Goal: Information Seeking & Learning: Learn about a topic

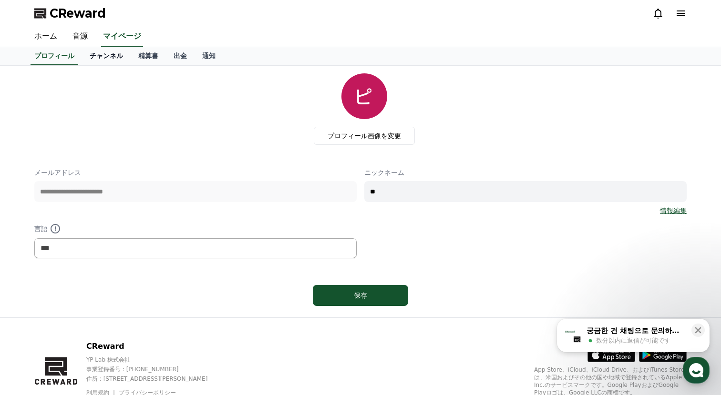
click at [112, 59] on link "チャンネル" at bounding box center [106, 56] width 49 height 18
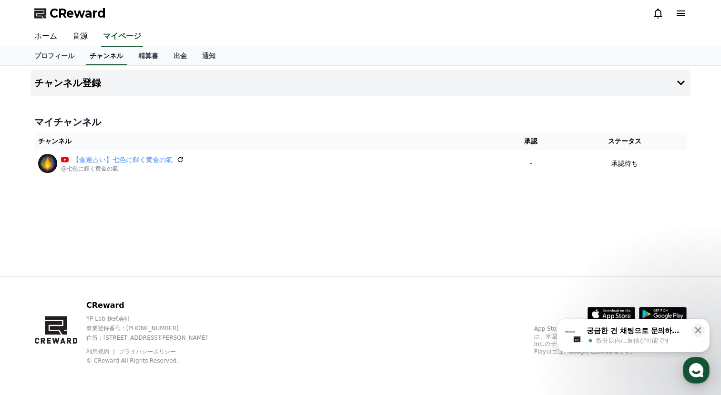
click at [112, 59] on link "チャンネル" at bounding box center [106, 56] width 41 height 18
click at [158, 55] on link "精算書" at bounding box center [148, 56] width 35 height 18
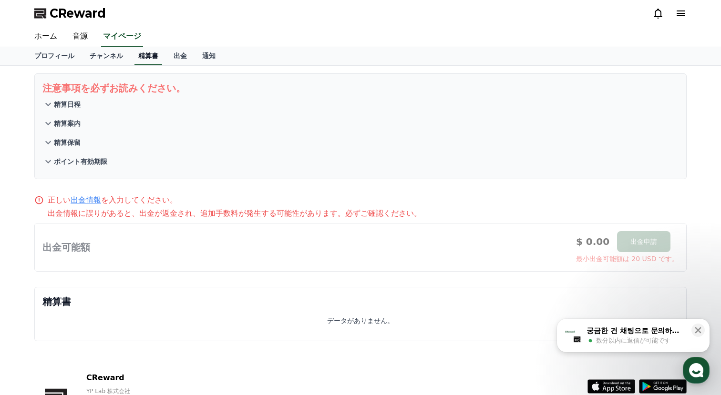
click at [155, 58] on link "精算書" at bounding box center [149, 56] width 28 height 18
click at [145, 58] on link "精算書" at bounding box center [149, 56] width 28 height 18
click at [112, 62] on link "チャンネル" at bounding box center [106, 56] width 49 height 18
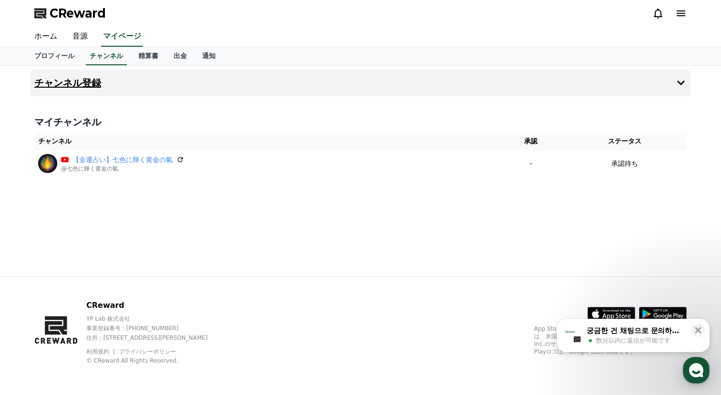
click at [82, 84] on h4 "チャンネル登録" at bounding box center [67, 83] width 67 height 10
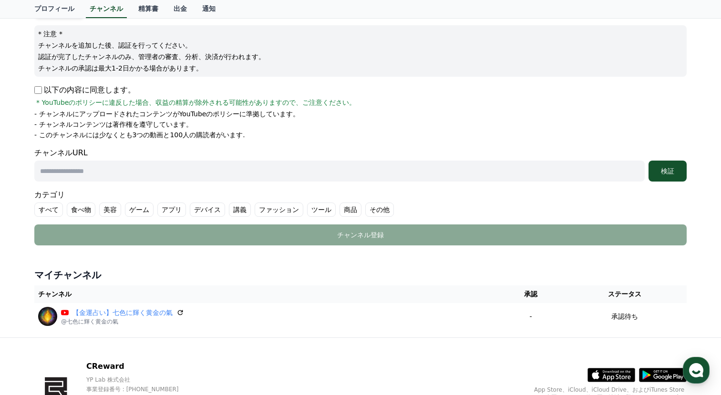
scroll to position [107, 0]
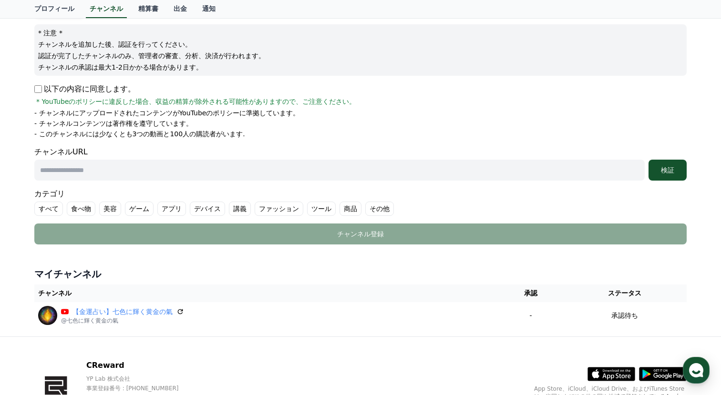
click at [51, 206] on label "すべて" at bounding box center [48, 209] width 29 height 14
click at [51, 206] on label "すべて" at bounding box center [54, 209] width 40 height 14
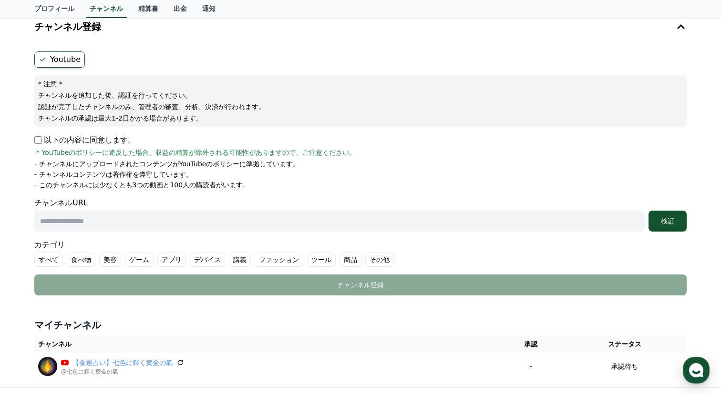
scroll to position [0, 0]
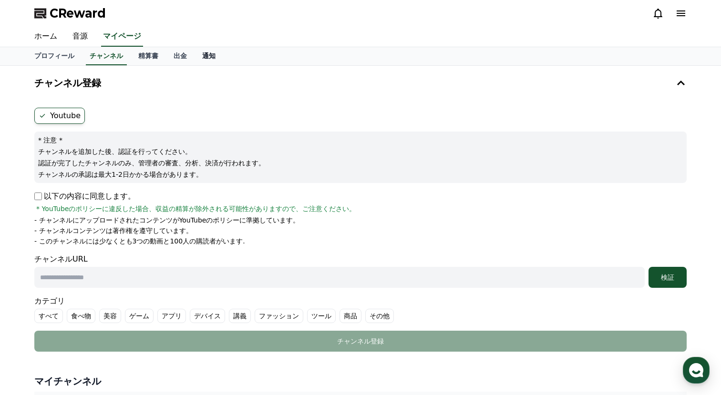
click at [214, 54] on link "通知" at bounding box center [209, 56] width 29 height 18
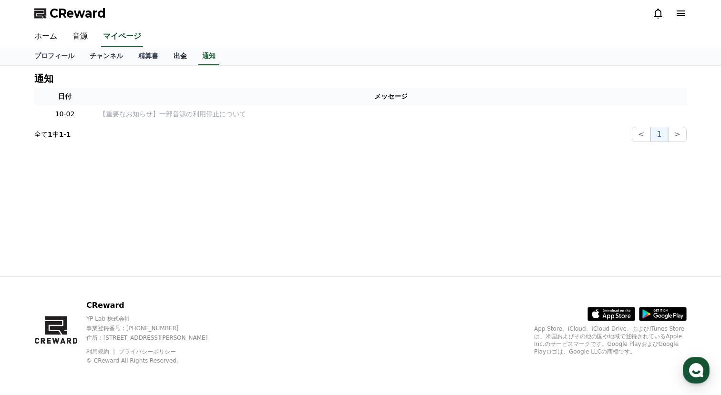
click at [173, 49] on link "出金" at bounding box center [180, 56] width 29 height 18
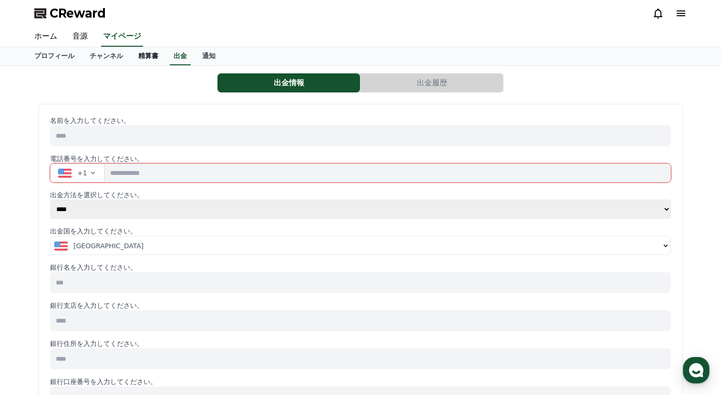
click at [149, 54] on link "精算書" at bounding box center [148, 56] width 35 height 18
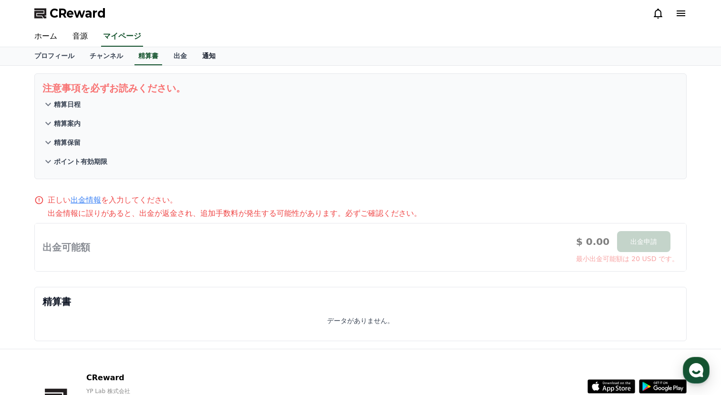
click at [206, 55] on link "通知" at bounding box center [209, 56] width 29 height 18
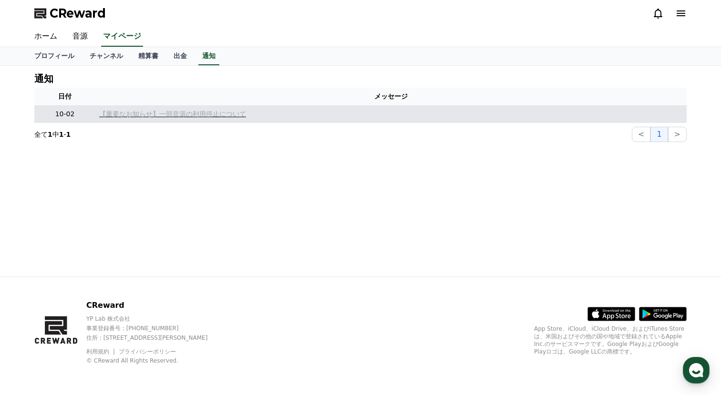
click at [176, 113] on p "【重要なお知らせ】一部音源の利用停止について" at bounding box center [391, 114] width 584 height 10
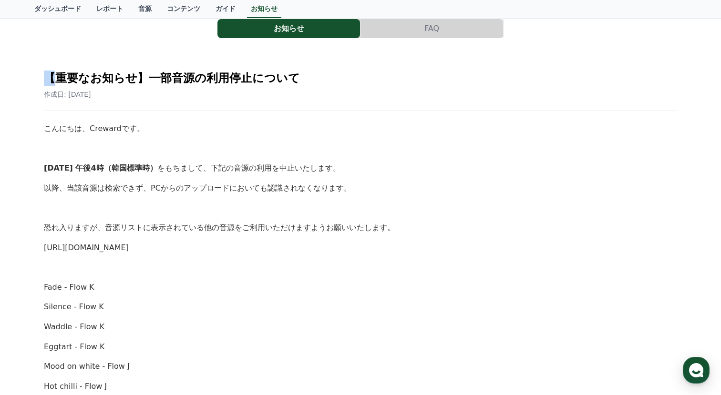
scroll to position [63, 0]
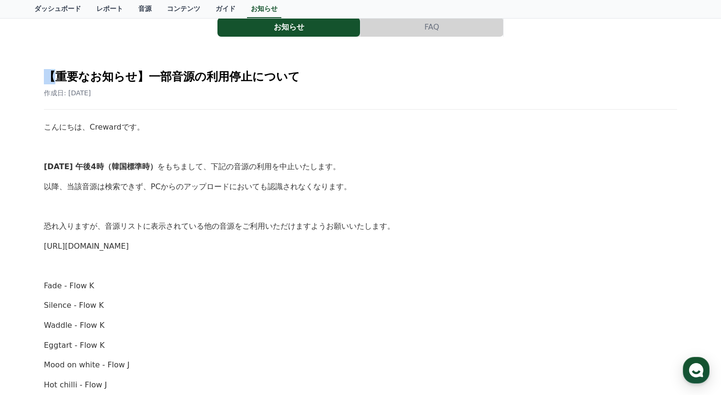
click at [129, 244] on link "[URL][DOMAIN_NAME]" at bounding box center [86, 246] width 85 height 9
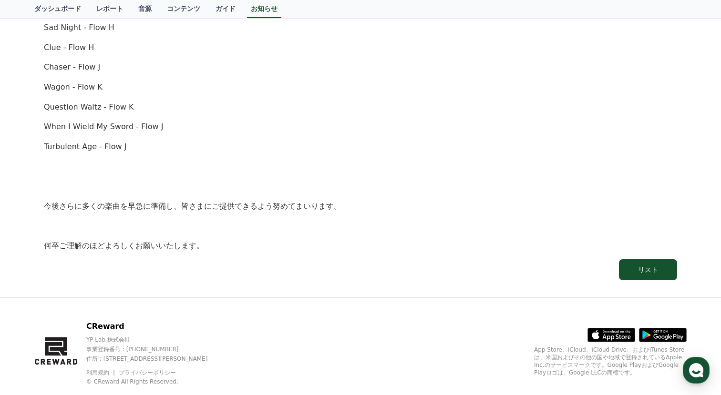
scroll to position [660, 0]
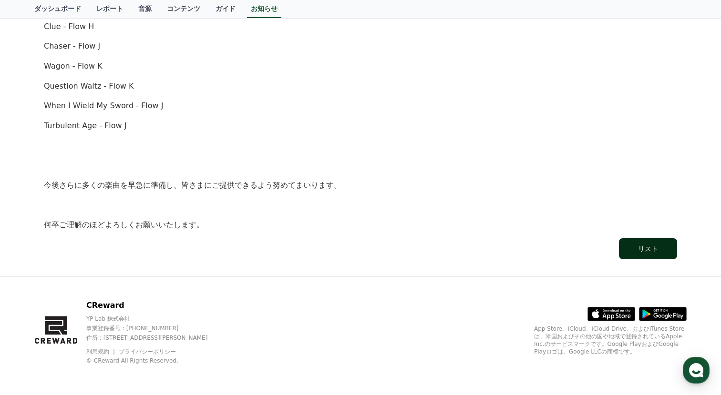
click at [647, 256] on button "リスト" at bounding box center [648, 248] width 58 height 21
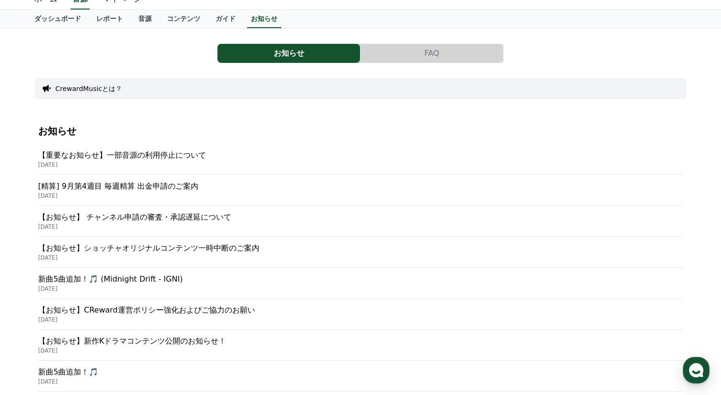
scroll to position [42, 0]
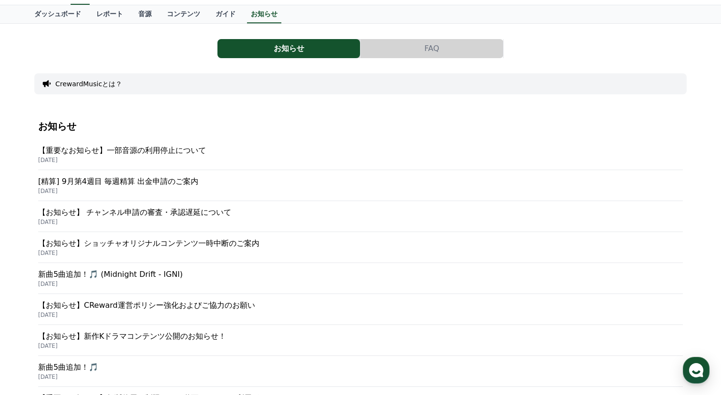
click at [196, 220] on p "[DATE]" at bounding box center [360, 222] width 645 height 8
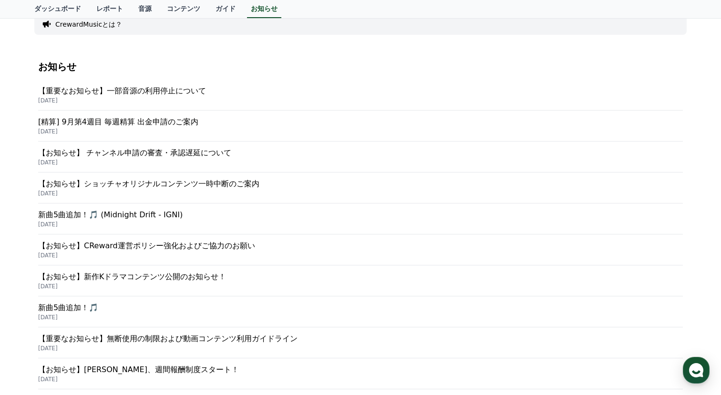
scroll to position [110, 0]
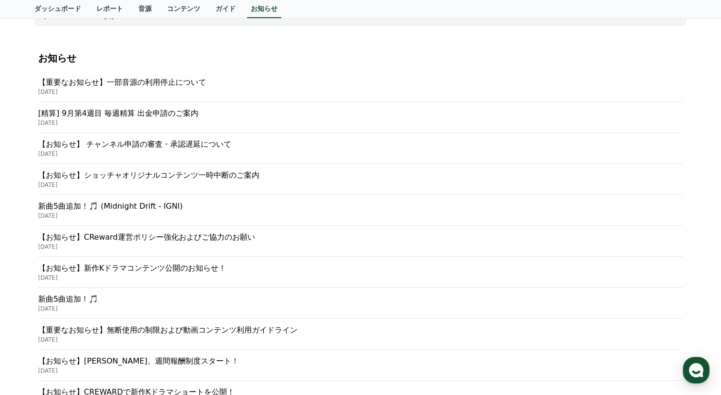
click at [156, 243] on p "【お知らせ】CReward運営ポリシー強化およびご協力のお願い" at bounding box center [360, 237] width 645 height 11
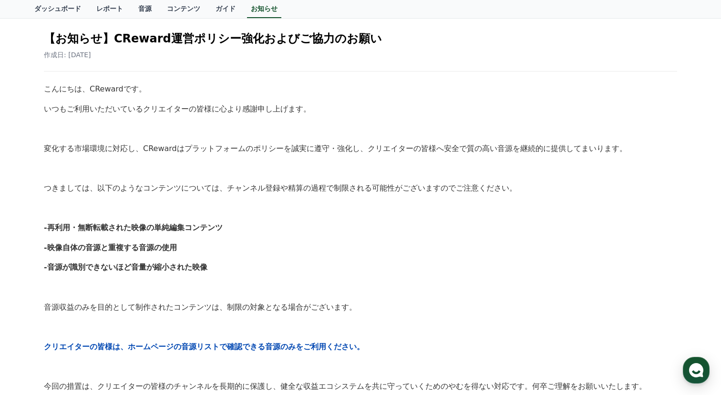
scroll to position [102, 0]
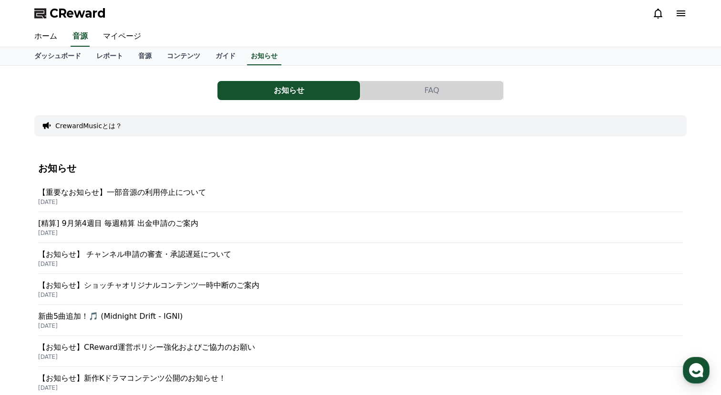
click at [398, 94] on button "FAQ" at bounding box center [432, 90] width 143 height 19
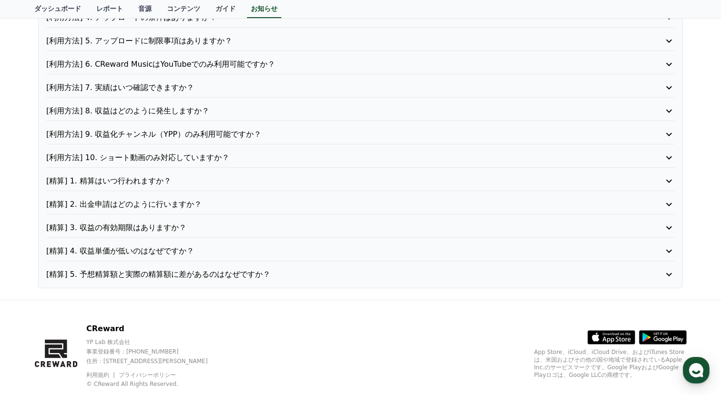
scroll to position [187, 0]
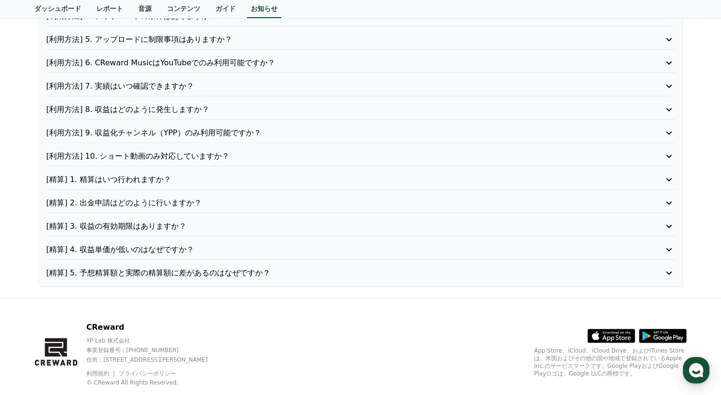
click at [207, 245] on p "[精算] 4. 収益単価が低いのはなぜですか？" at bounding box center [335, 249] width 579 height 11
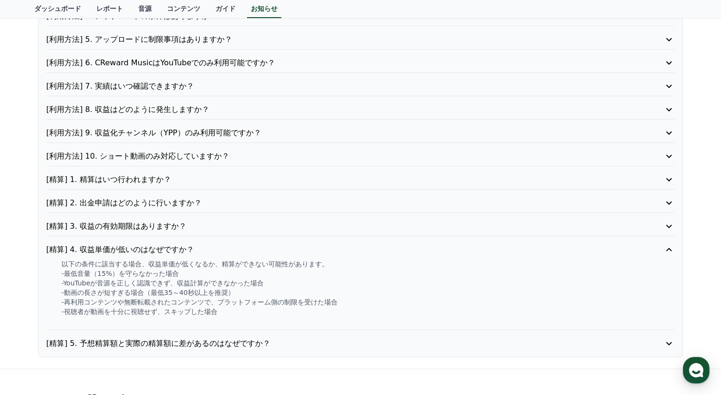
click at [207, 245] on p "[精算] 4. 収益単価が低いのはなぜですか？" at bounding box center [335, 249] width 579 height 11
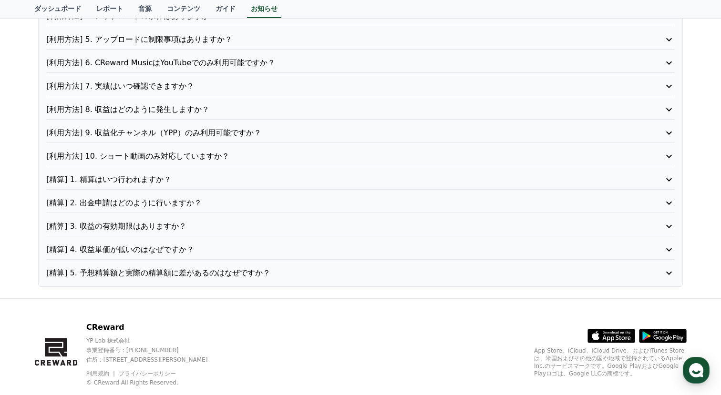
click at [194, 273] on p "[精算] 5. 予想精算額と実際の精算額に差があるのはなぜですか？" at bounding box center [335, 273] width 579 height 11
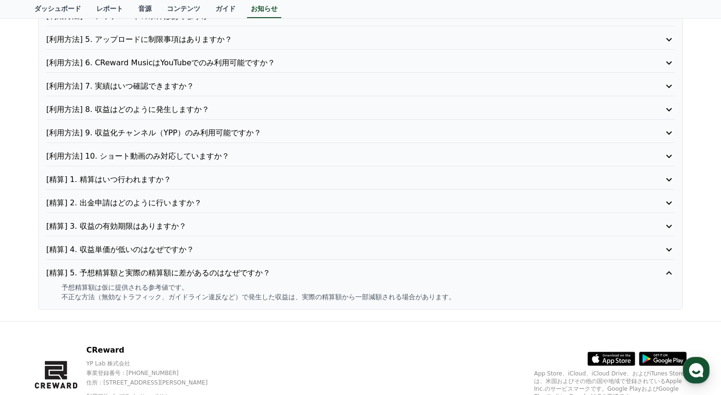
click at [194, 273] on p "[精算] 5. 予想精算額と実際の精算額に差があるのはなぜですか？" at bounding box center [335, 273] width 579 height 11
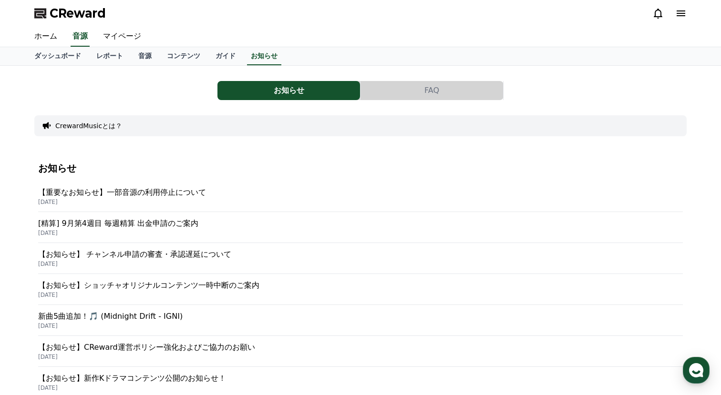
click at [144, 130] on div "CrewardMusicとは？" at bounding box center [360, 125] width 652 height 21
click at [228, 59] on link "ガイド" at bounding box center [225, 56] width 35 height 18
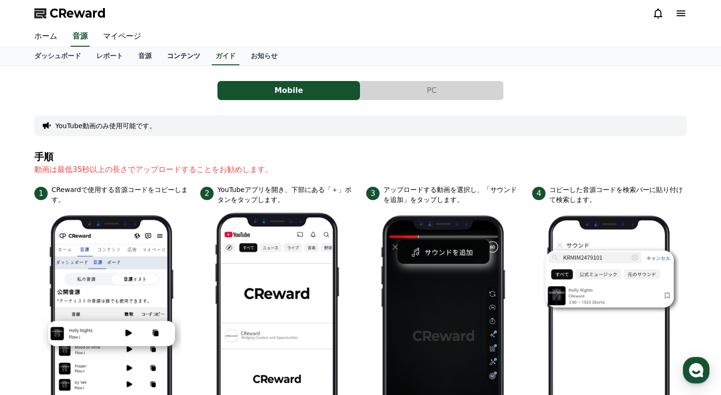
click at [181, 56] on link "コンテンツ" at bounding box center [183, 56] width 49 height 18
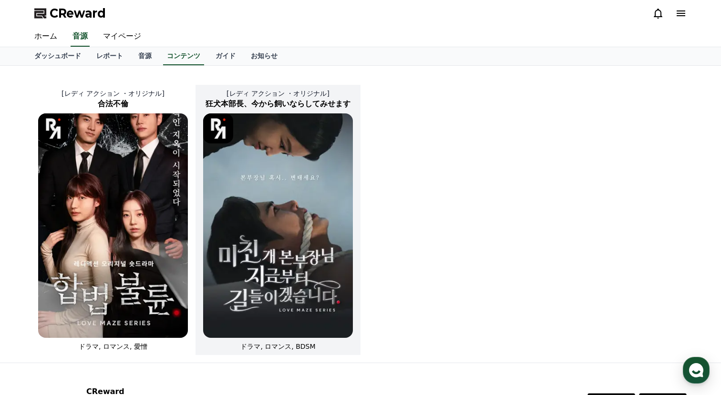
click at [236, 222] on img at bounding box center [278, 226] width 150 height 225
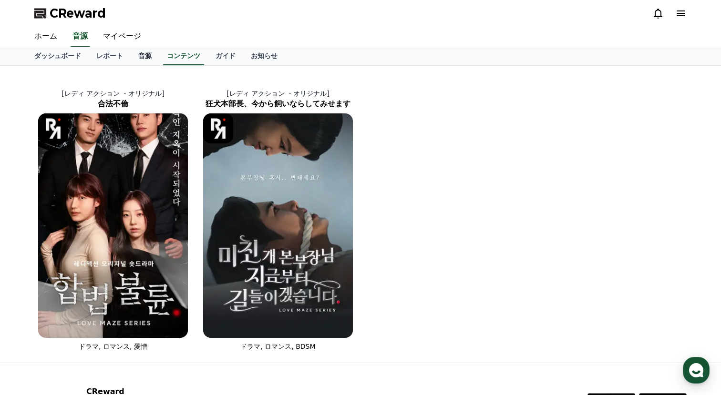
click at [145, 57] on link "音源" at bounding box center [145, 56] width 29 height 18
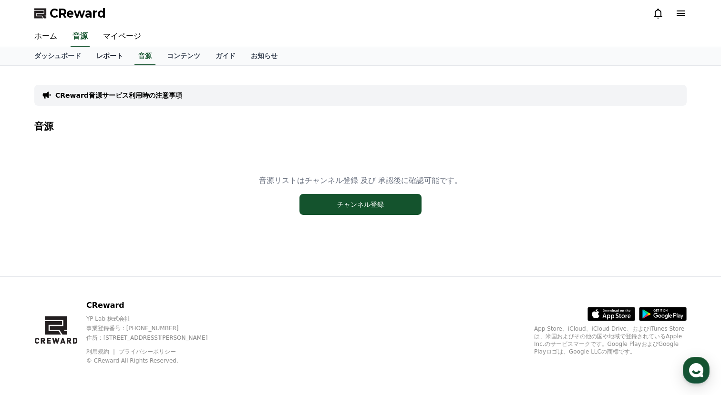
click at [124, 56] on link "レポート" at bounding box center [110, 56] width 42 height 18
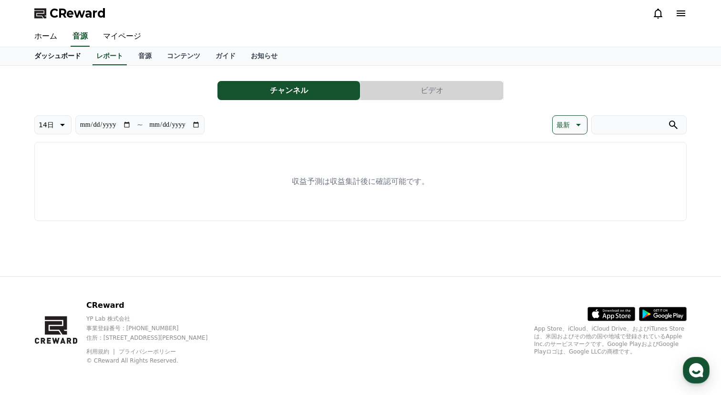
click at [72, 54] on link "ダッシュボード" at bounding box center [58, 56] width 62 height 18
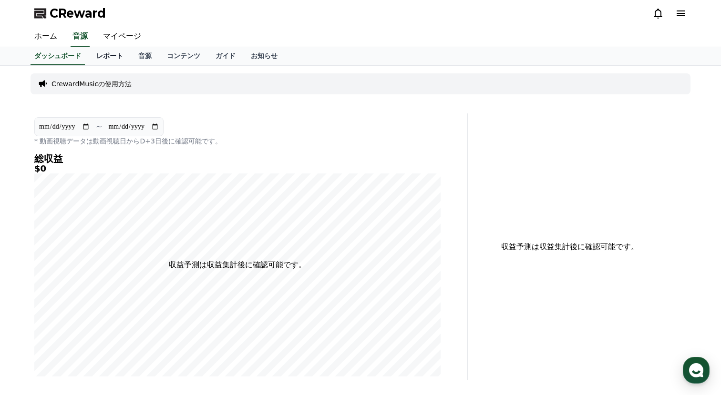
click at [109, 55] on link "レポート" at bounding box center [110, 56] width 42 height 18
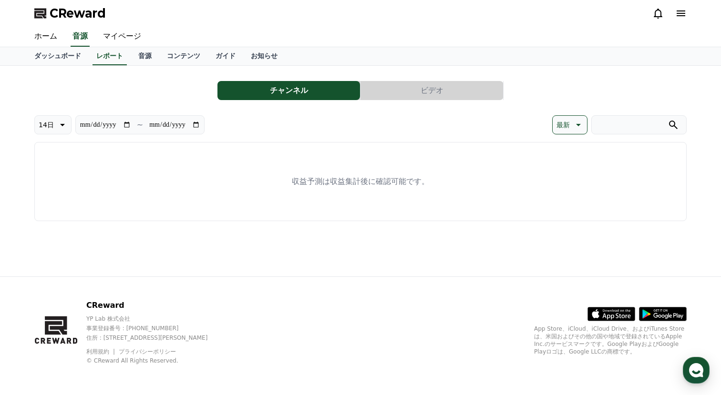
click at [396, 82] on button "ビデオ" at bounding box center [432, 90] width 143 height 19
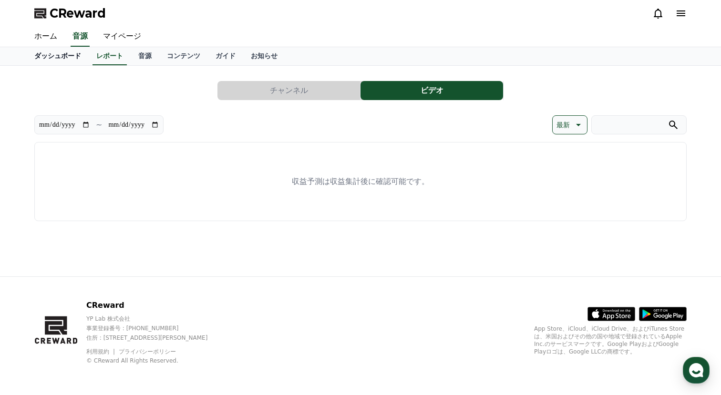
click at [48, 54] on link "ダッシュボード" at bounding box center [58, 56] width 62 height 18
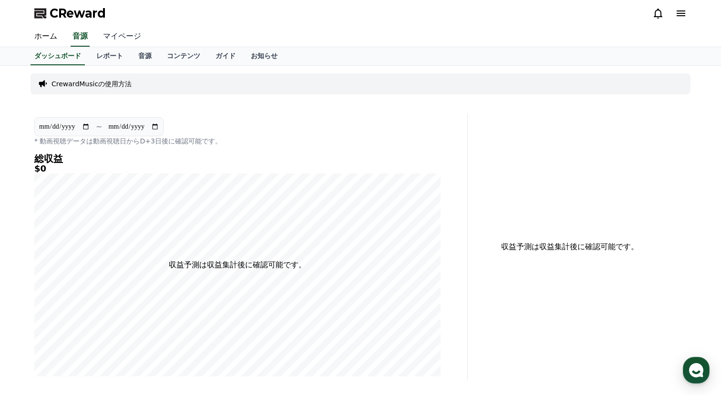
click at [124, 28] on link "マイページ" at bounding box center [121, 37] width 53 height 20
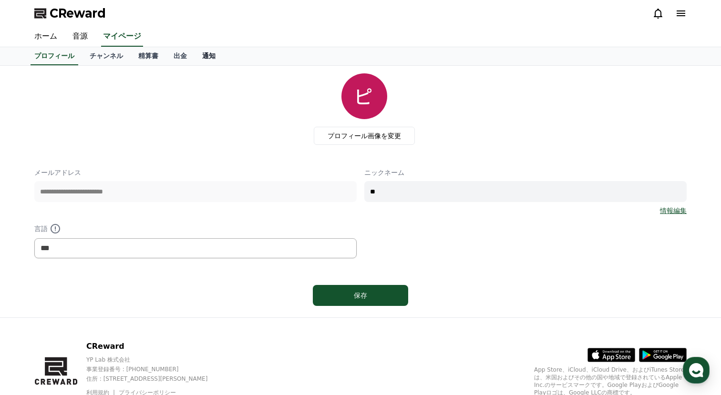
click at [204, 56] on link "通知" at bounding box center [209, 56] width 29 height 18
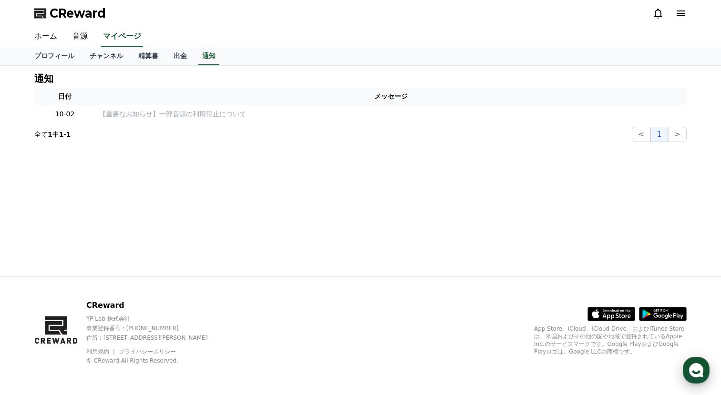
click at [687, 372] on div "button" at bounding box center [696, 370] width 27 height 27
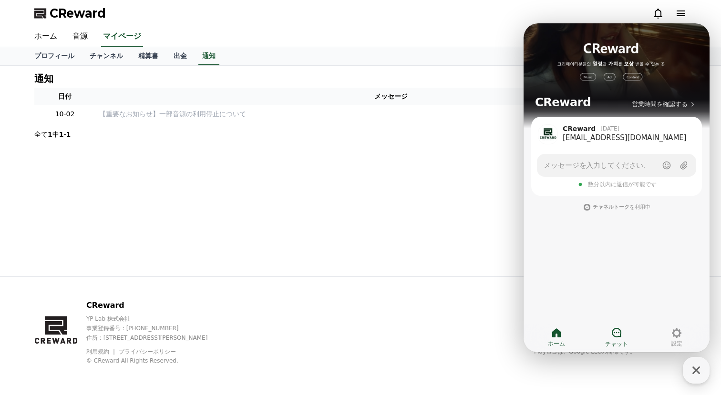
click at [611, 331] on icon at bounding box center [616, 332] width 11 height 11
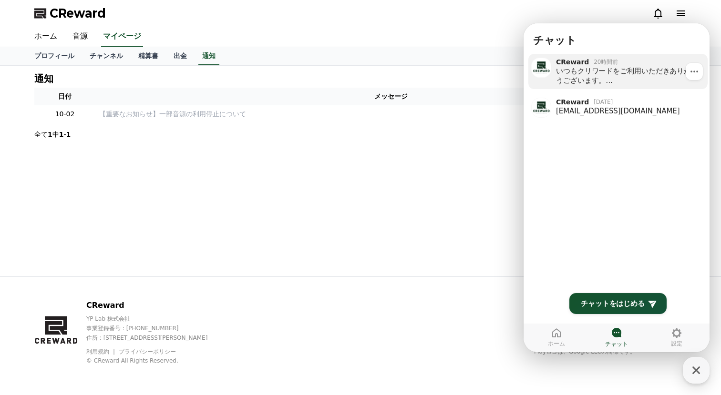
click at [619, 77] on div "いつもクリワードをご利用いただきありがとうございます。 連休のため、 カスタマーサポートは下記の期間休業 いたします。 休業期間：[DATE]～[DATE] …" at bounding box center [628, 75] width 145 height 19
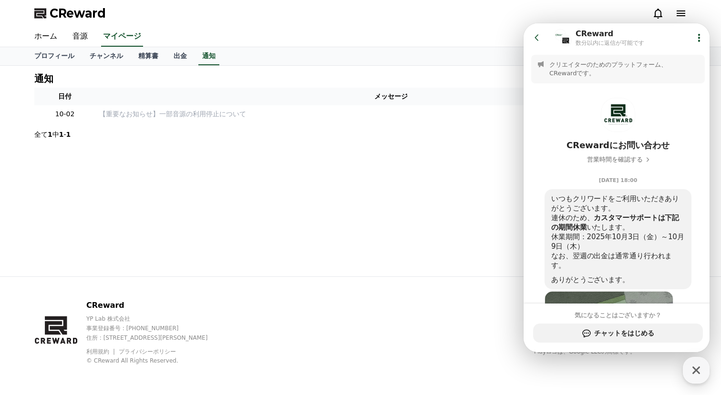
click at [539, 40] on icon at bounding box center [537, 38] width 10 height 10
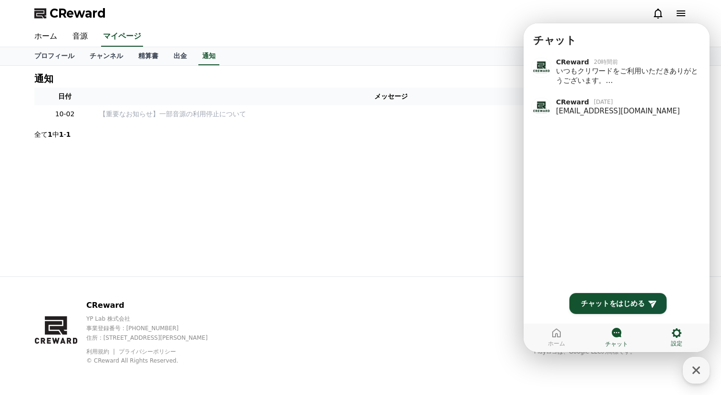
click at [675, 333] on icon at bounding box center [676, 333] width 11 height 11
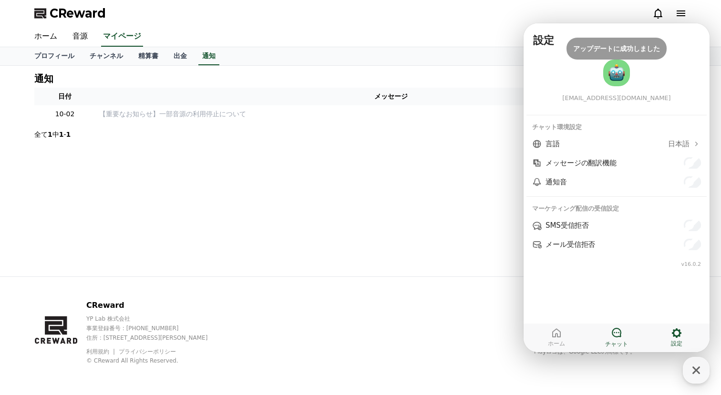
click at [617, 331] on icon at bounding box center [616, 332] width 11 height 11
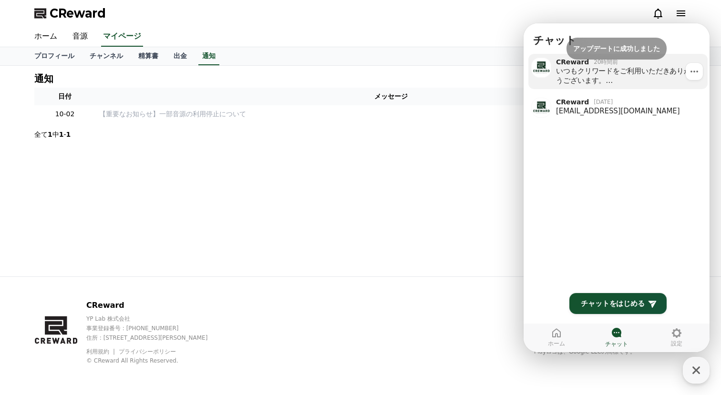
click at [620, 80] on div "いつもクリワードをご利用いただきありがとうございます。 連休のため、 カスタマーサポートは下記の期間休業 いたします。 休業期間：[DATE]～[DATE] …" at bounding box center [628, 75] width 145 height 19
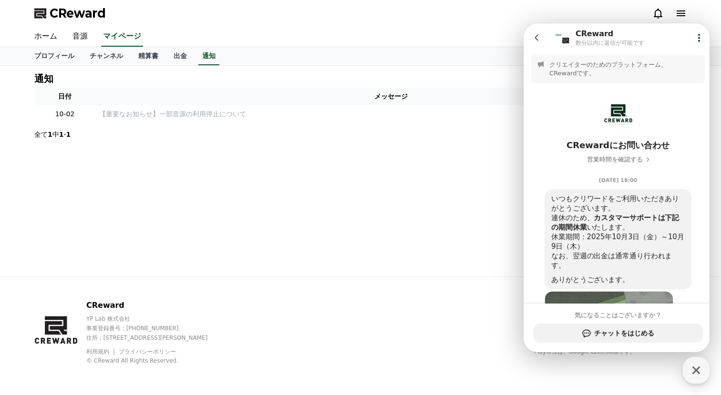
click at [542, 32] on button "Go to previous page" at bounding box center [540, 37] width 25 height 19
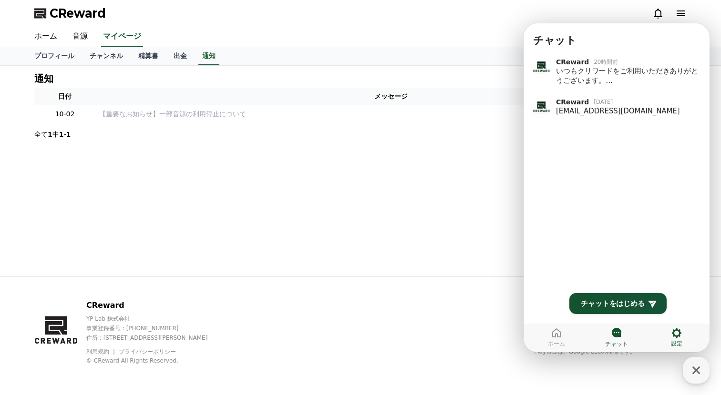
click at [670, 329] on link "設定" at bounding box center [677, 338] width 60 height 24
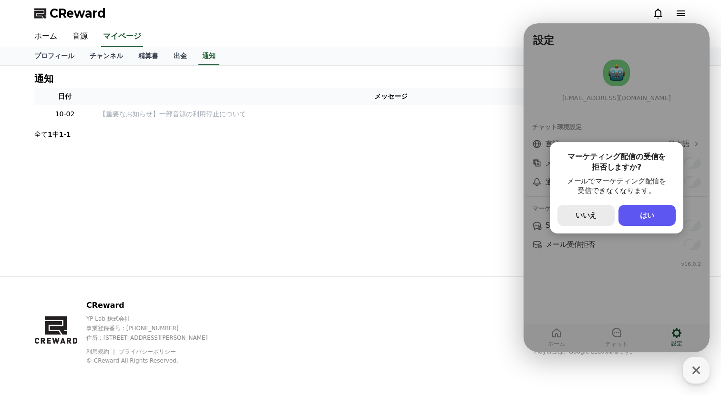
click at [594, 213] on span "いいえ" at bounding box center [586, 215] width 21 height 9
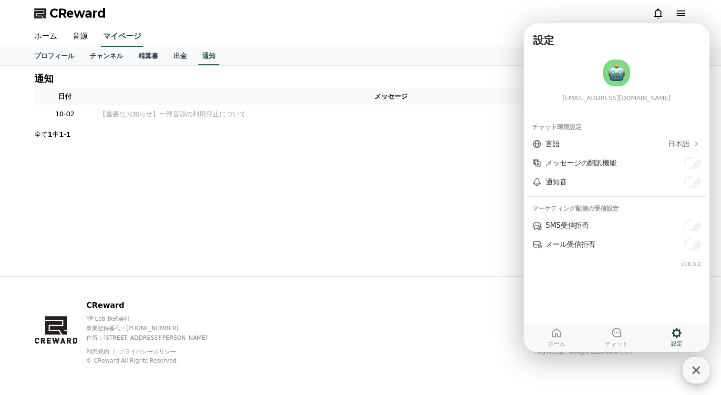
click at [696, 376] on icon "button" at bounding box center [696, 370] width 17 height 17
